Goal: Information Seeking & Learning: Learn about a topic

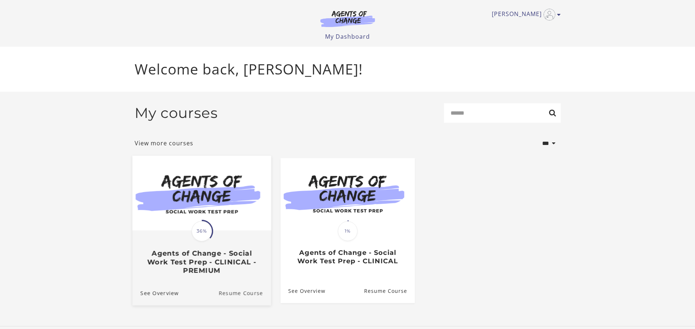
click at [231, 293] on link "Resume Course" at bounding box center [244, 292] width 53 height 24
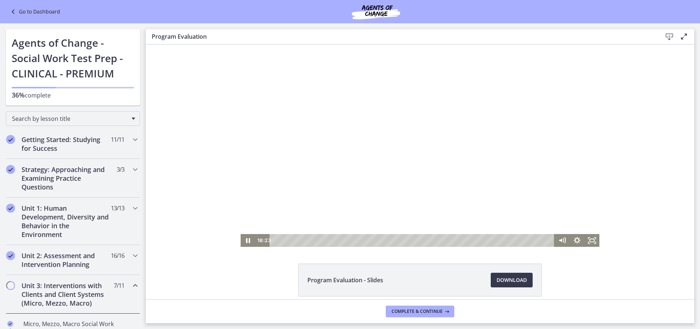
drag, startPoint x: 349, startPoint y: 240, endPoint x: 588, endPoint y: 231, distance: 239.1
click at [600, 230] on div "Click for sound @keyframes VOLUME_SMALL_WAVE_FLASH { 0% { opacity: 0; } 33% { o…" at bounding box center [420, 145] width 549 height 202
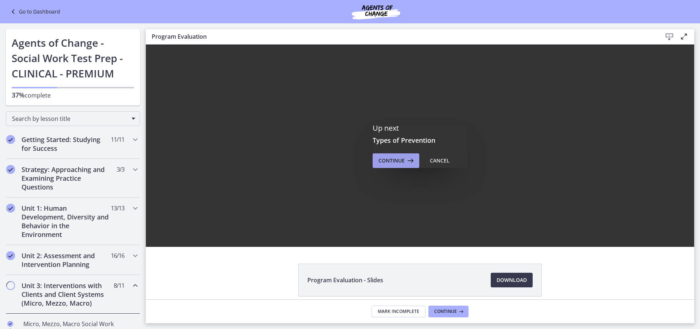
click at [379, 158] on span "Continue" at bounding box center [392, 160] width 26 height 9
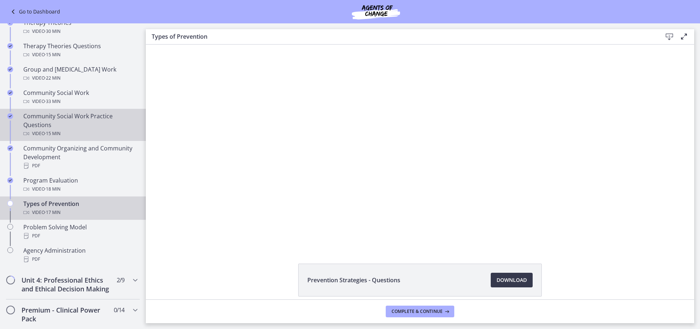
scroll to position [328, 0]
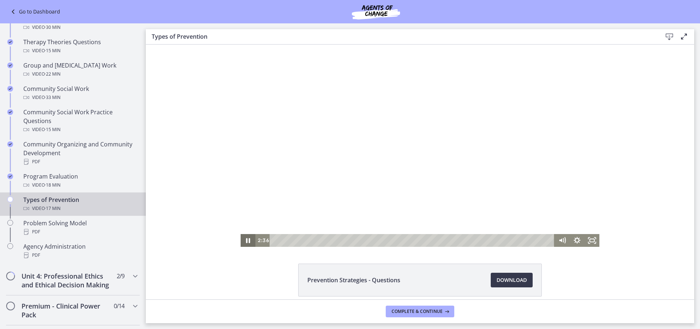
click at [248, 241] on icon "Pause" at bounding box center [248, 240] width 4 height 5
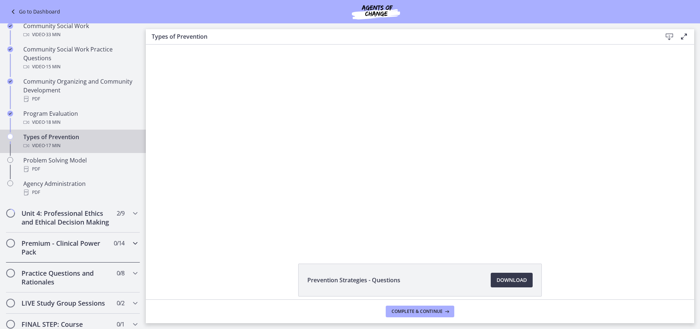
scroll to position [401, 0]
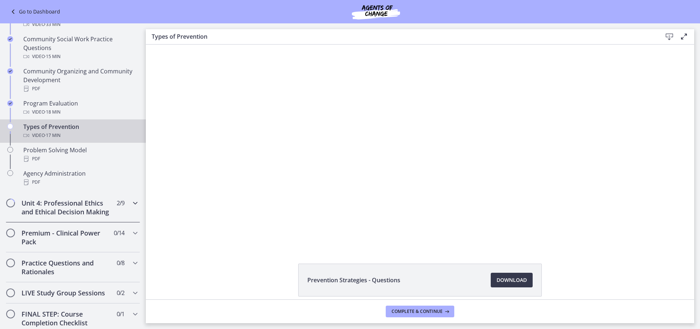
click at [131, 202] on icon "Chapters" at bounding box center [135, 202] width 9 height 9
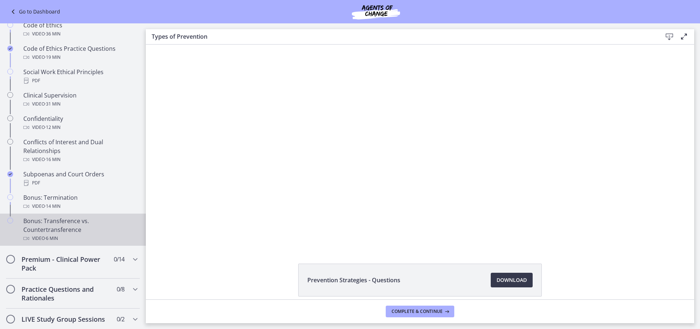
scroll to position [219, 0]
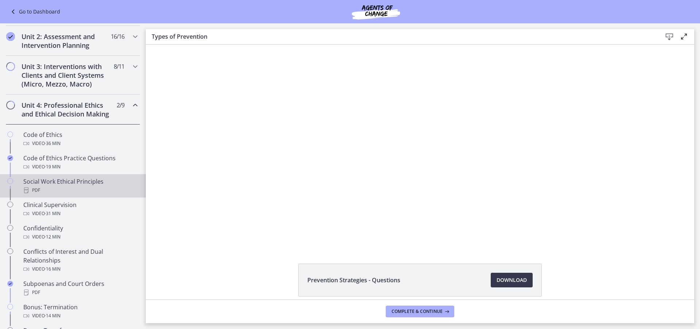
click at [73, 191] on div "Social Work Ethical Principles PDF" at bounding box center [80, 186] width 114 height 18
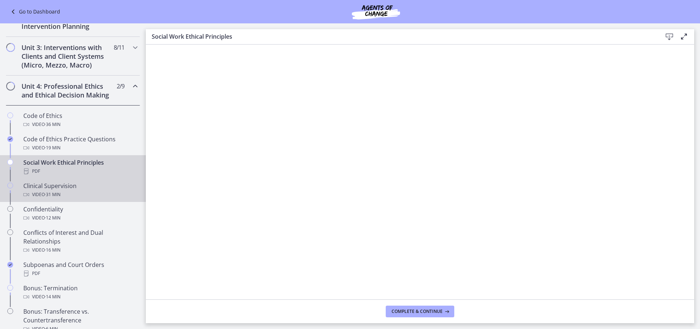
scroll to position [255, 0]
